Goal: Task Accomplishment & Management: Manage account settings

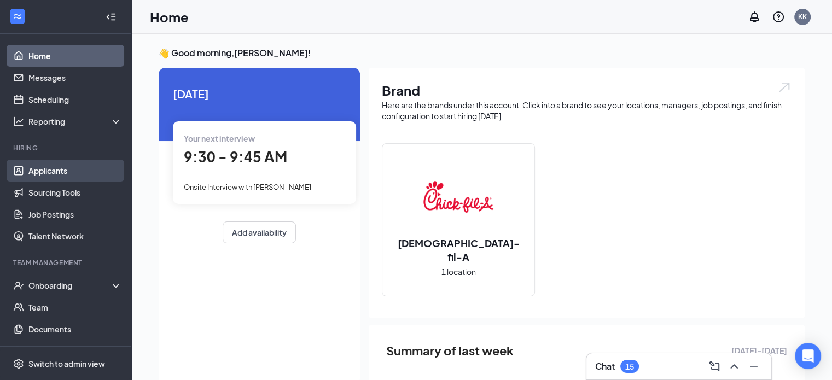
click at [62, 164] on link "Applicants" at bounding box center [75, 171] width 94 height 22
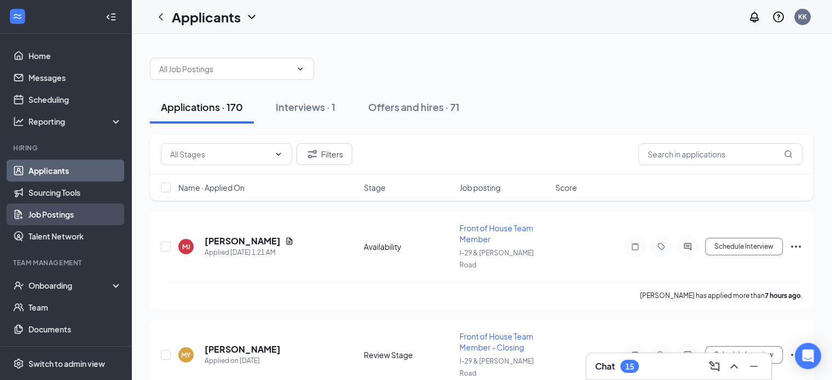
click at [54, 208] on link "Job Postings" at bounding box center [75, 214] width 94 height 22
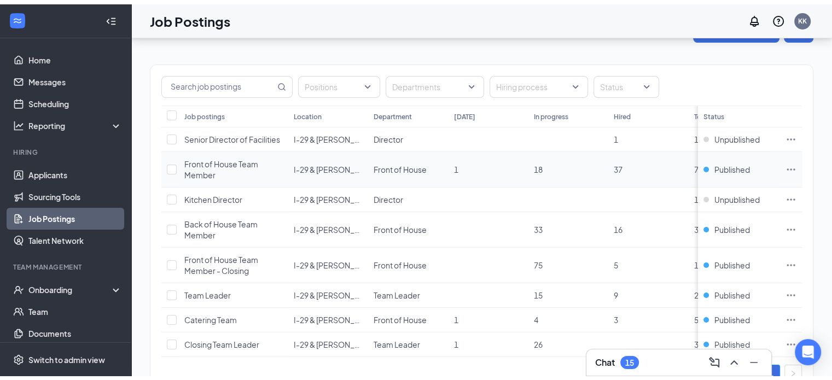
scroll to position [55, 0]
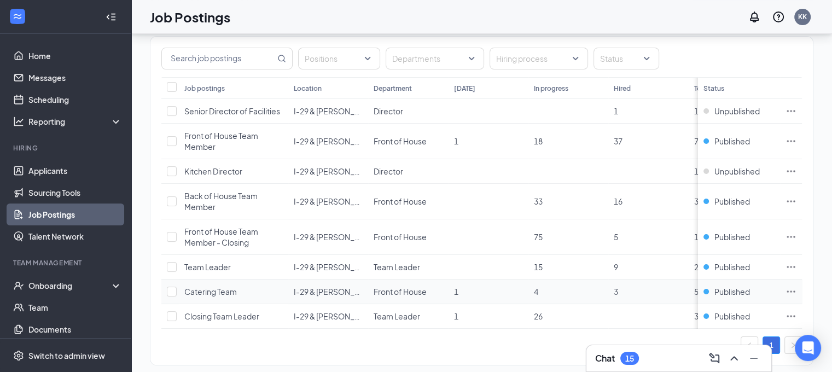
click at [796, 288] on icon "Ellipses" at bounding box center [791, 291] width 11 height 11
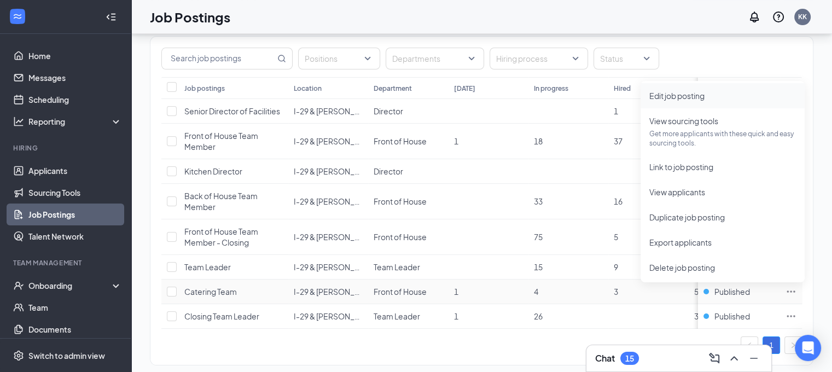
click at [691, 94] on span "Edit job posting" at bounding box center [676, 96] width 55 height 10
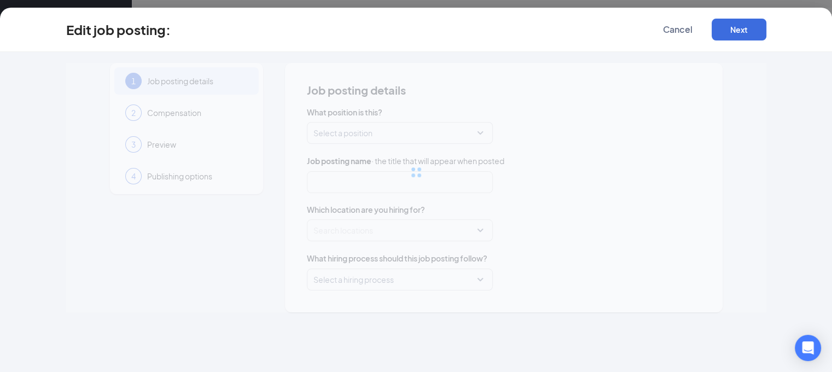
type input "Catering Team"
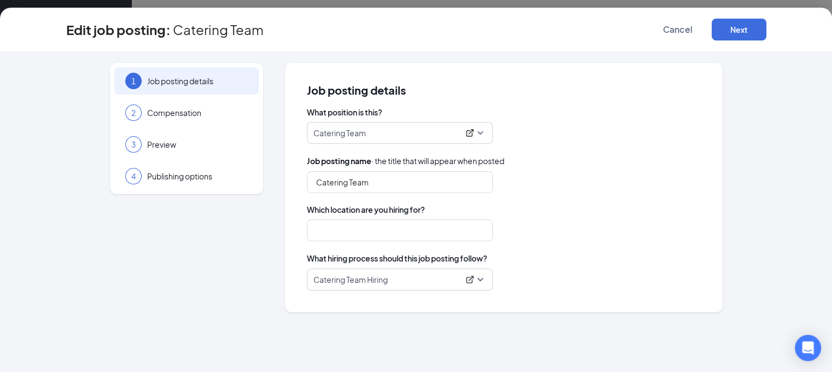
type input "I-29 & [PERSON_NAME] Road"
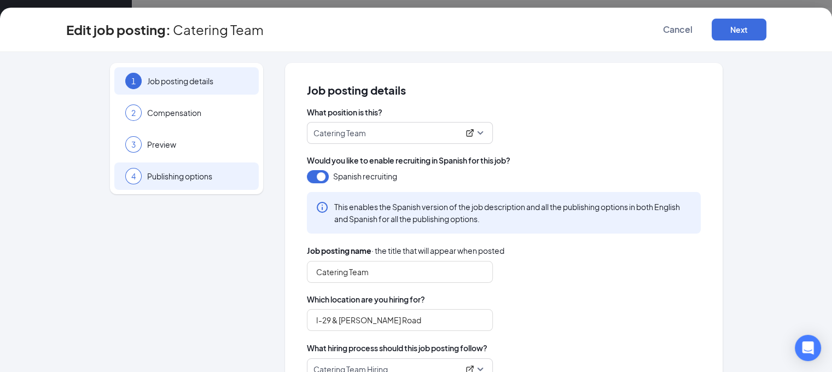
click at [199, 177] on span "Publishing options" at bounding box center [197, 176] width 101 height 11
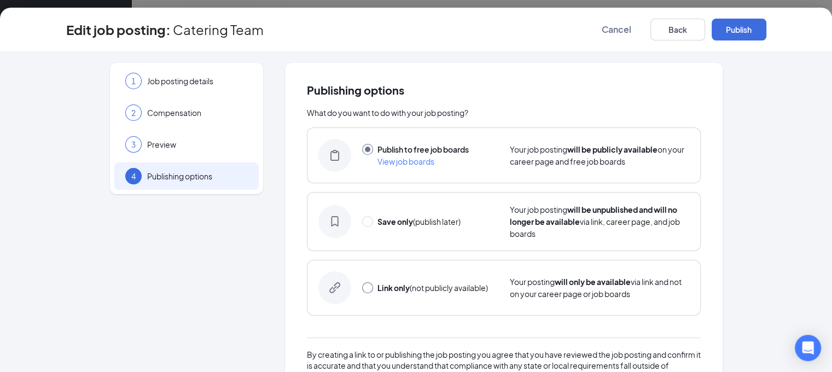
click at [362, 290] on input "radio" at bounding box center [367, 287] width 11 height 11
radio input "true"
radio input "false"
click at [766, 31] on button "Link only" at bounding box center [739, 30] width 55 height 22
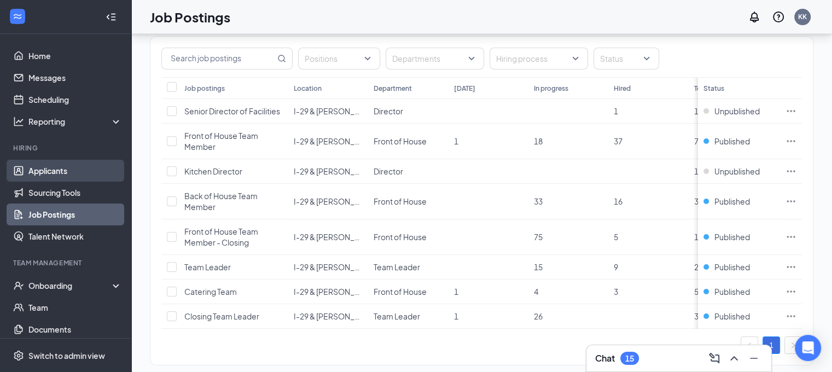
click at [57, 168] on link "Applicants" at bounding box center [75, 171] width 94 height 22
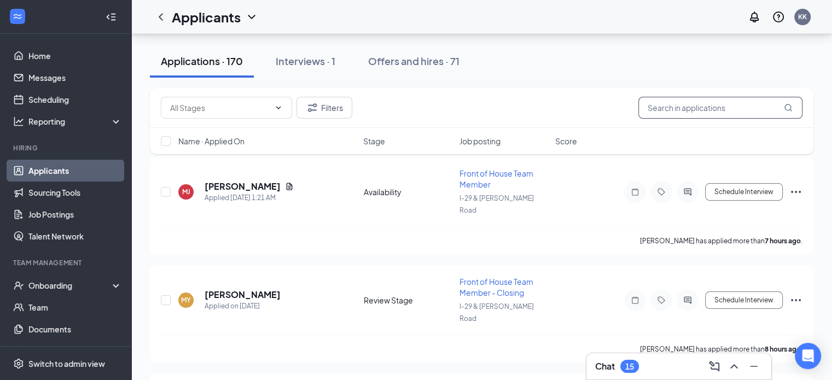
click at [724, 105] on input "text" at bounding box center [720, 108] width 164 height 22
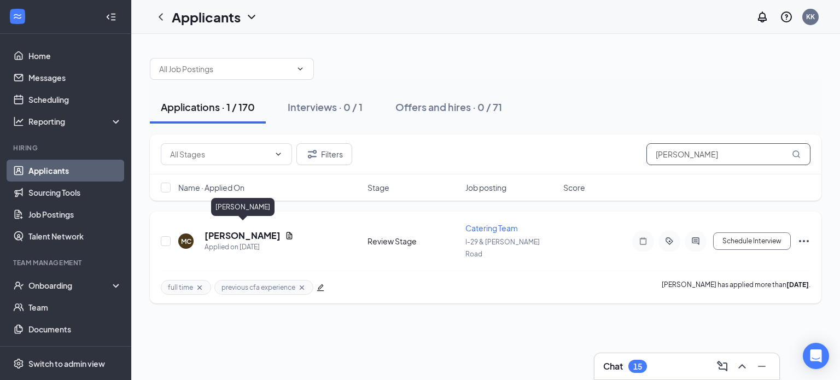
type input "[PERSON_NAME]"
click at [237, 230] on h5 "[PERSON_NAME]" at bounding box center [243, 236] width 76 height 12
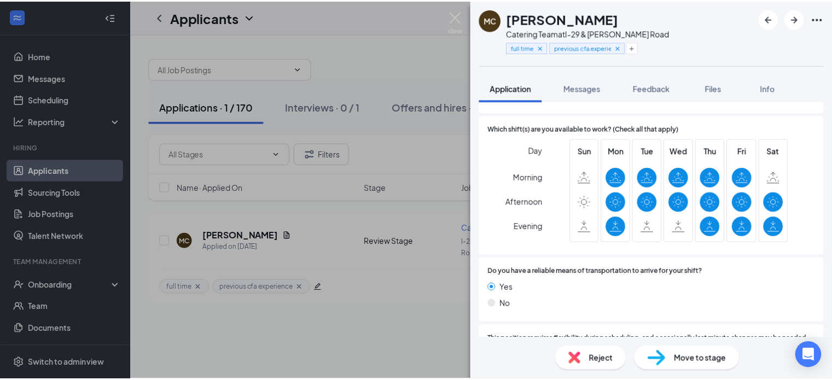
scroll to position [1039, 0]
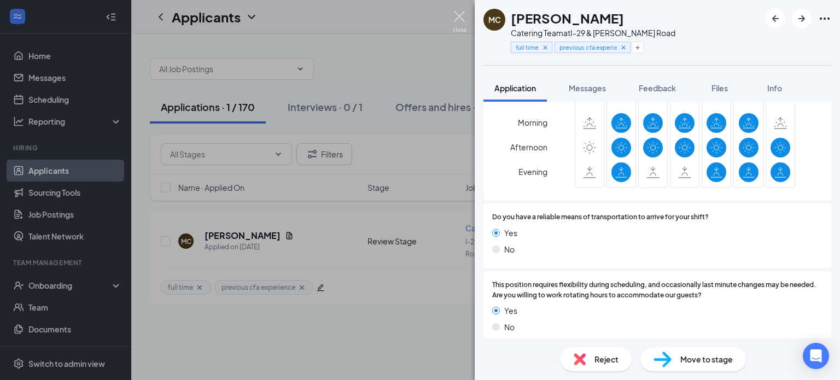
click at [457, 20] on img at bounding box center [460, 21] width 14 height 21
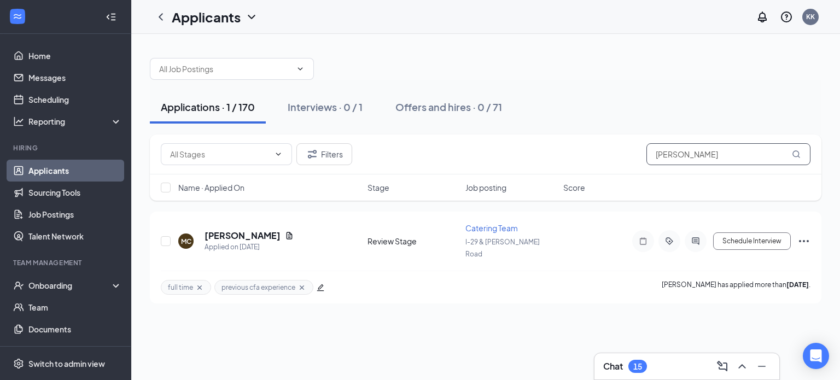
click at [687, 156] on input "[PERSON_NAME]" at bounding box center [729, 154] width 164 height 22
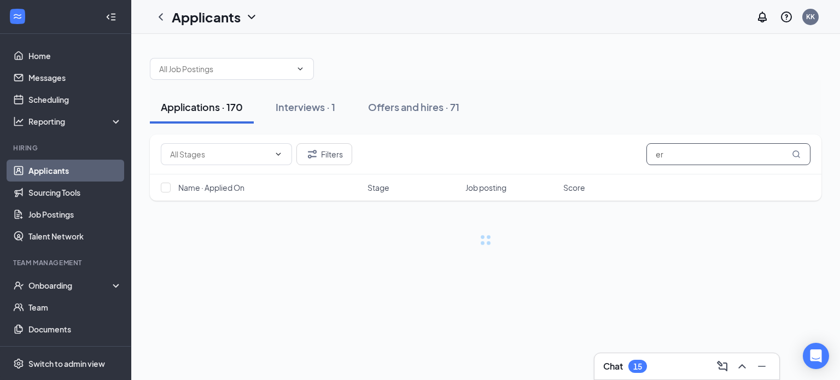
type input "e"
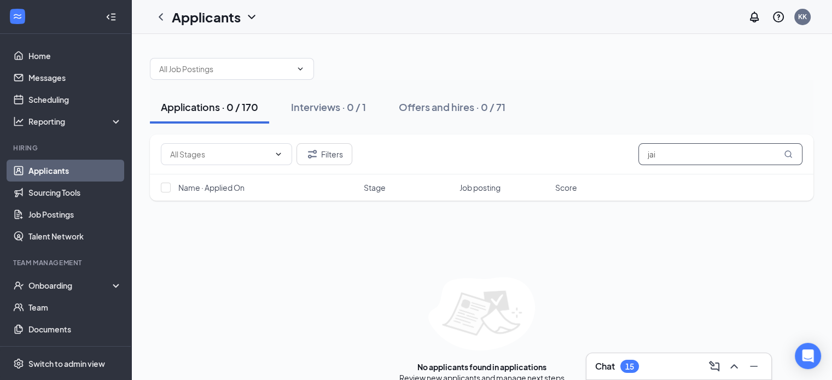
type input "jaid"
click at [662, 158] on input "jaid" at bounding box center [720, 154] width 164 height 22
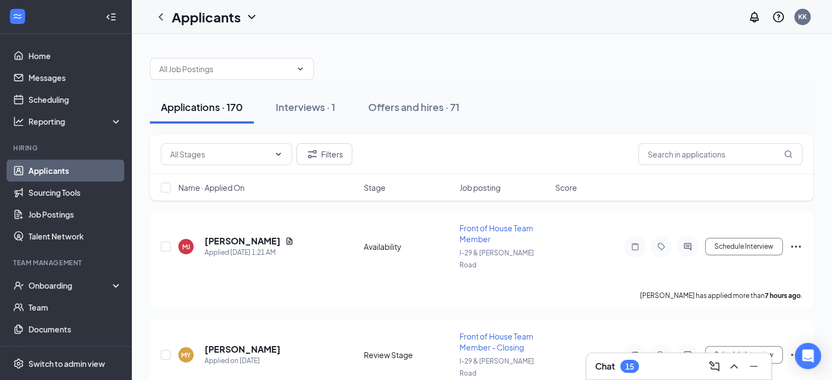
click at [587, 86] on div "Applications · 170 Interviews · 1 Offers and hires · 71" at bounding box center [482, 107] width 664 height 55
click at [310, 152] on icon "Filter" at bounding box center [312, 154] width 9 height 8
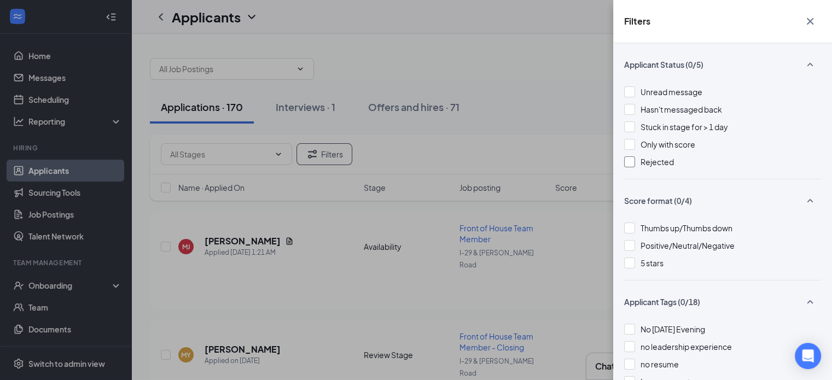
click at [650, 159] on span "Rejected" at bounding box center [657, 162] width 33 height 10
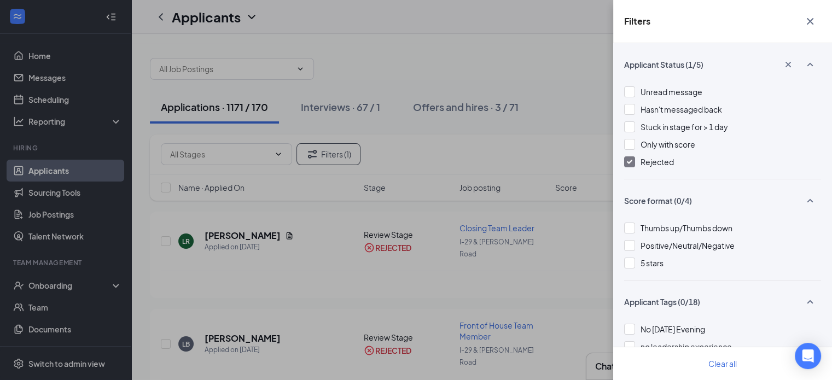
click at [435, 63] on div "Filters Applicant Status (1/5) Unread message Hasn't messaged back Stuck in sta…" at bounding box center [416, 190] width 832 height 380
click at [813, 21] on icon "Cross" at bounding box center [810, 21] width 13 height 13
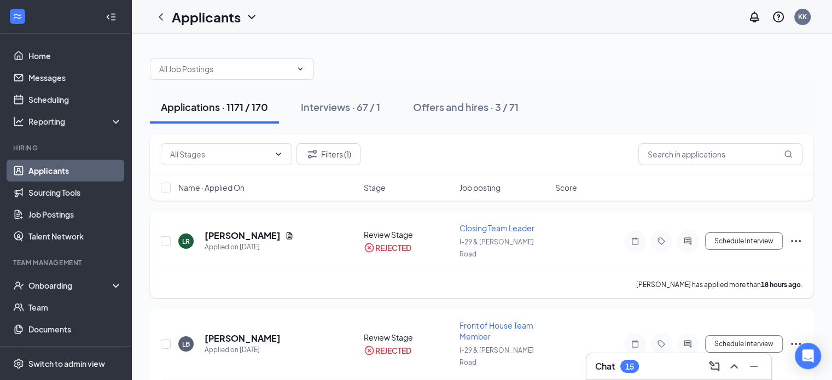
click at [234, 230] on h5 "[PERSON_NAME]" at bounding box center [243, 236] width 76 height 12
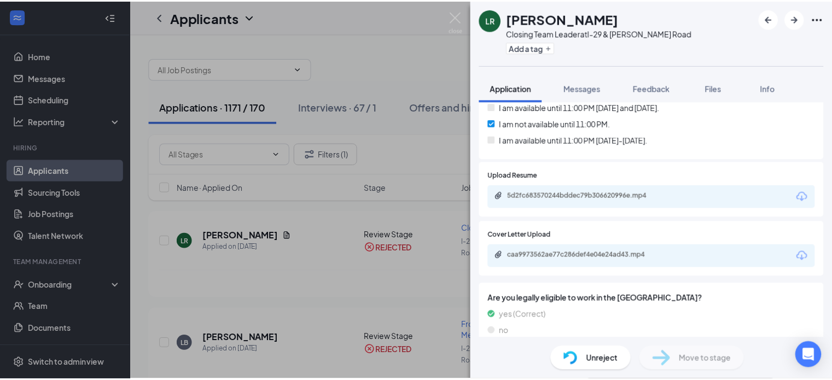
scroll to position [547, 0]
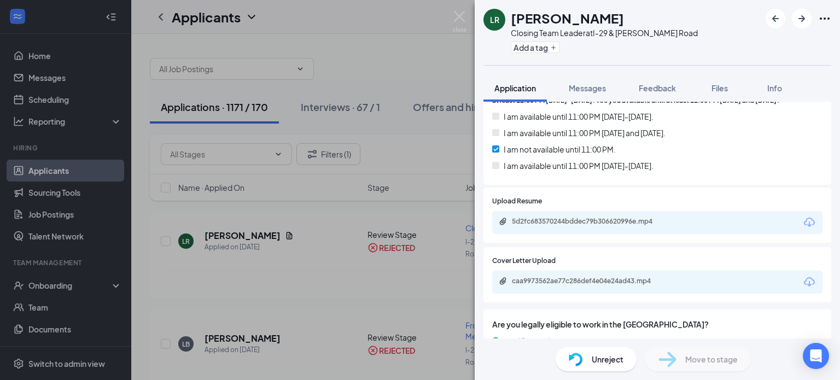
click at [567, 217] on div "5d2fc683570244bddec79b306620996e.mp4" at bounding box center [588, 221] width 153 height 9
click at [669, 277] on div "caa9973562ae77c286def4e04e24ad43.mp4" at bounding box center [587, 281] width 177 height 9
click at [462, 11] on img at bounding box center [460, 21] width 14 height 21
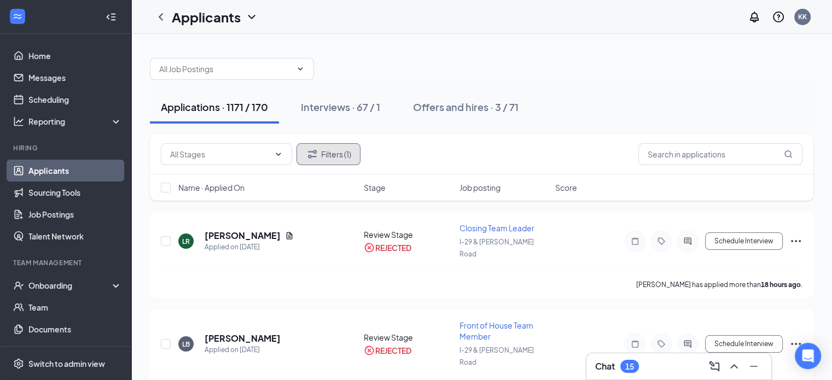
click at [323, 153] on button "Filters (1)" at bounding box center [328, 154] width 64 height 22
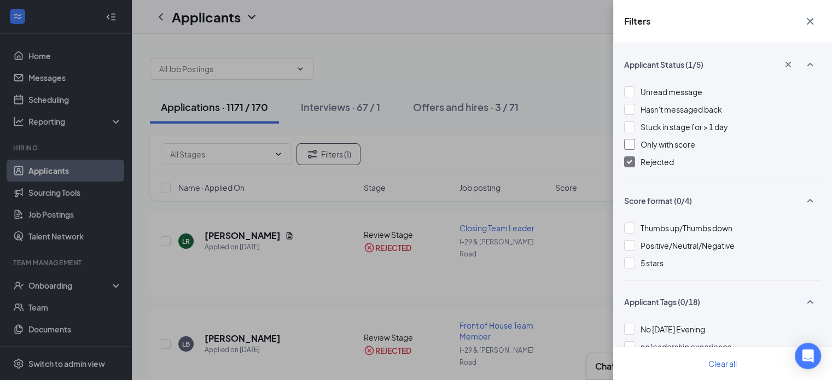
drag, startPoint x: 630, startPoint y: 157, endPoint x: 743, endPoint y: 150, distance: 113.5
click at [631, 157] on div at bounding box center [629, 161] width 11 height 11
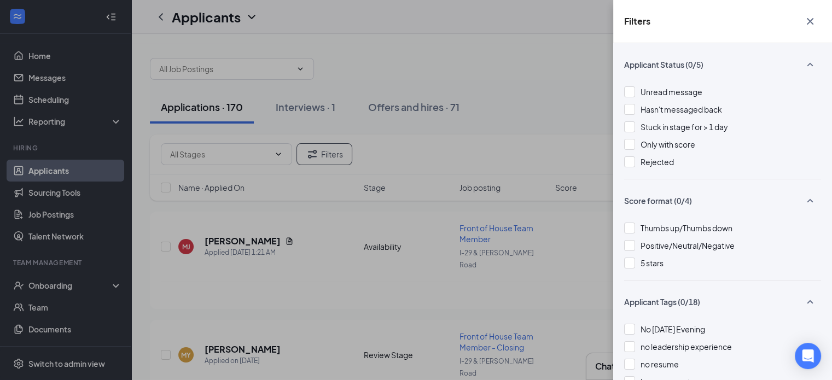
click at [810, 21] on icon "Cross" at bounding box center [810, 21] width 7 height 7
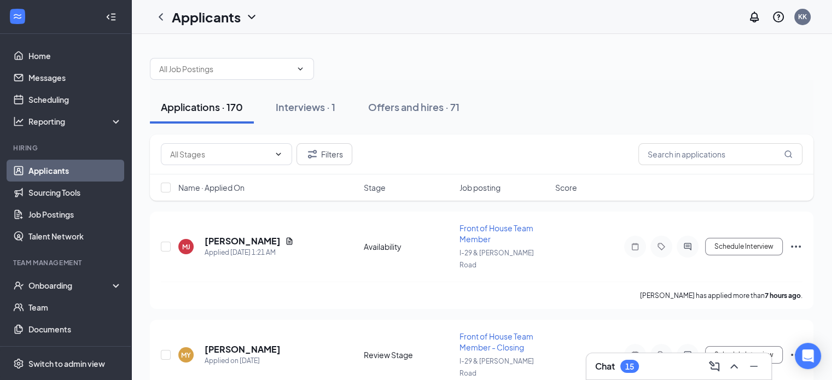
click at [489, 80] on div "Applications · 170 Interviews · 1 Offers and hires · 71" at bounding box center [482, 107] width 664 height 55
click at [728, 160] on input "text" at bounding box center [720, 154] width 164 height 22
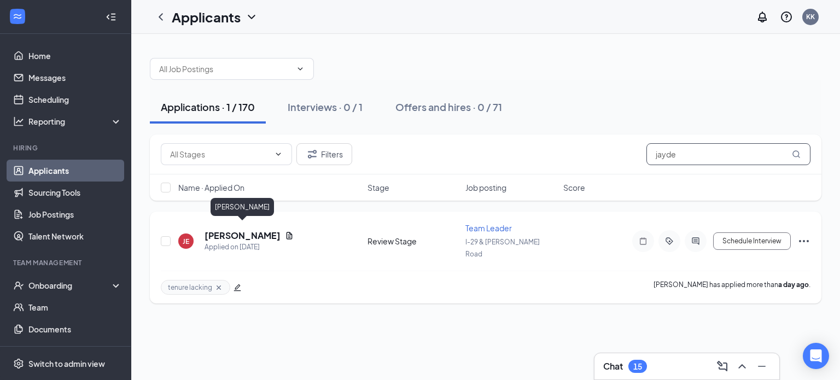
type input "jayde"
click at [265, 230] on h5 "[PERSON_NAME]" at bounding box center [243, 236] width 76 height 12
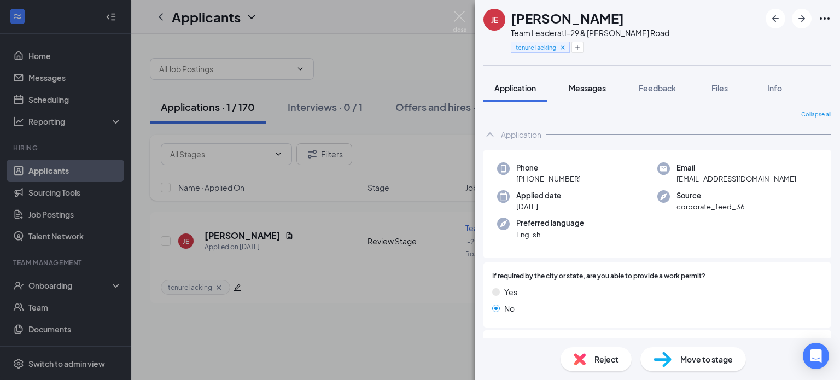
click at [594, 88] on span "Messages" at bounding box center [587, 88] width 37 height 10
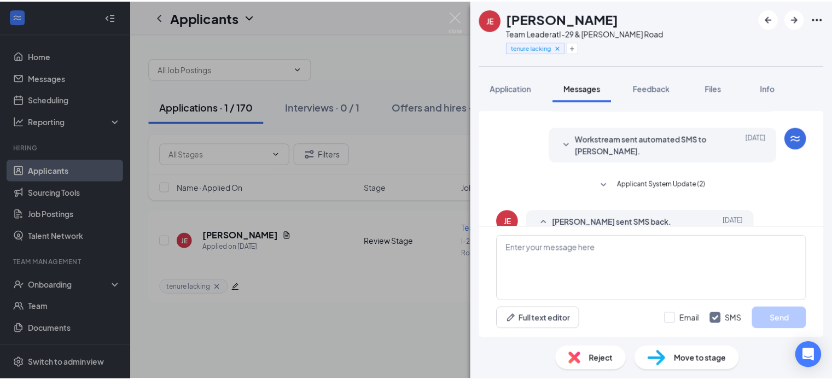
scroll to position [160, 0]
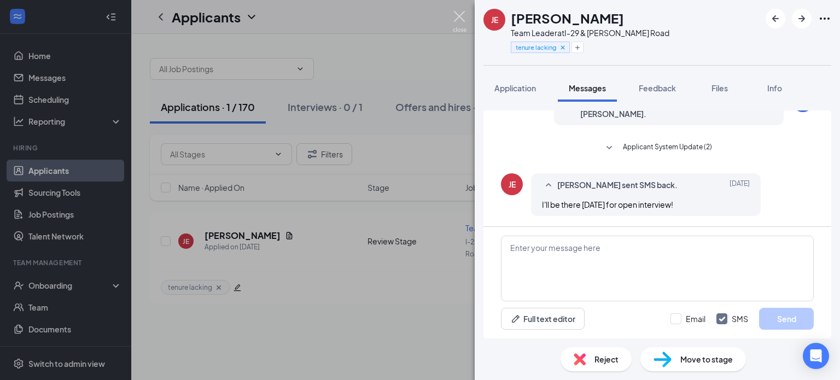
click at [454, 18] on img at bounding box center [460, 21] width 14 height 21
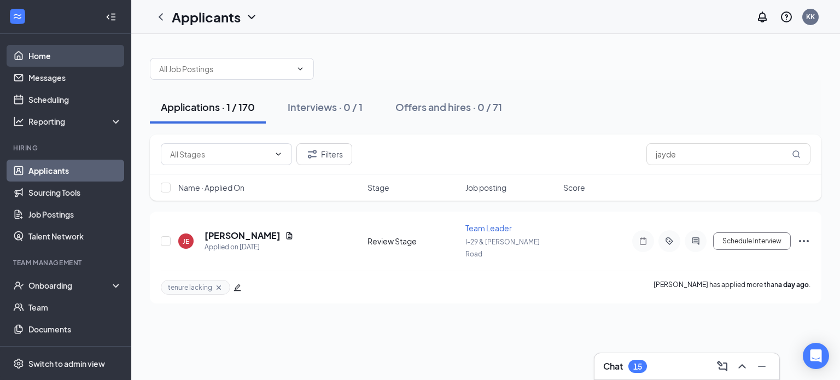
click at [46, 59] on link "Home" at bounding box center [75, 56] width 94 height 22
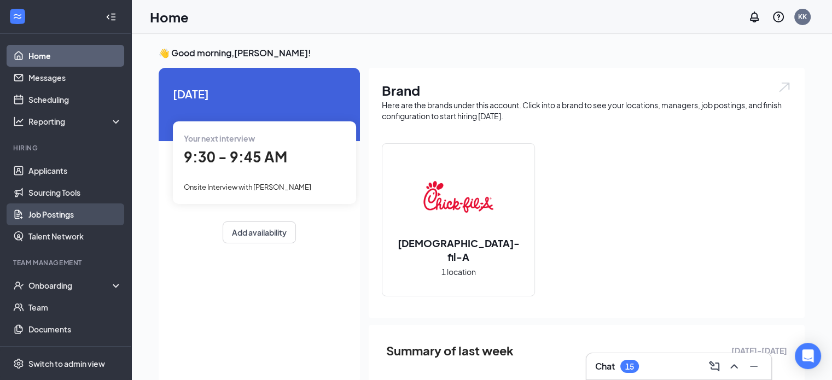
click at [57, 216] on link "Job Postings" at bounding box center [75, 214] width 94 height 22
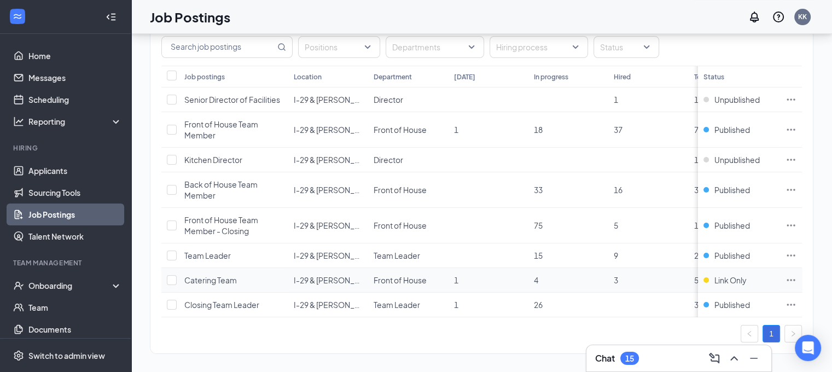
scroll to position [79, 0]
